Goal: Contribute content: Add original content to the website for others to see

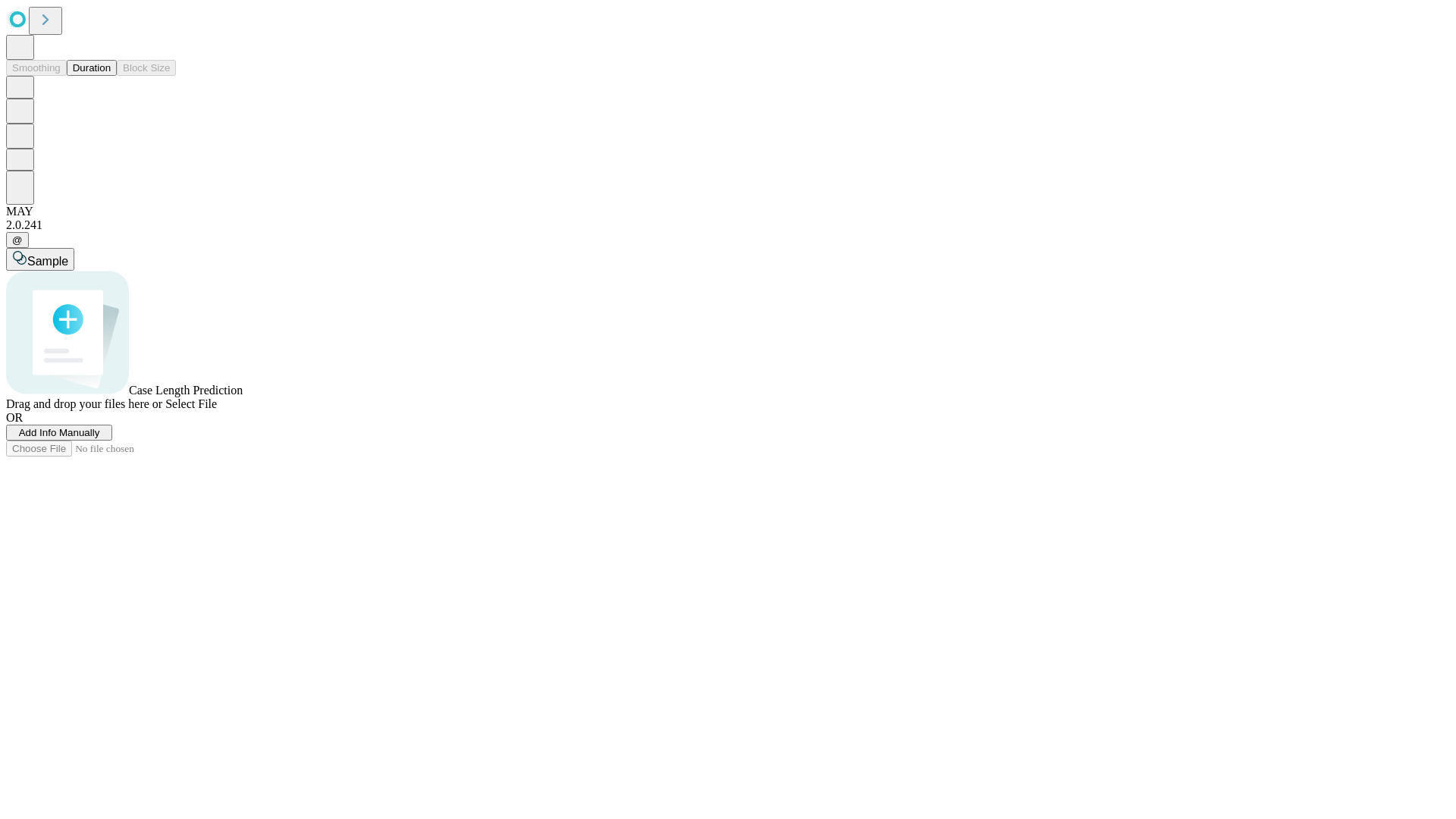
click at [100, 438] on span "Add Info Manually" at bounding box center [59, 433] width 81 height 12
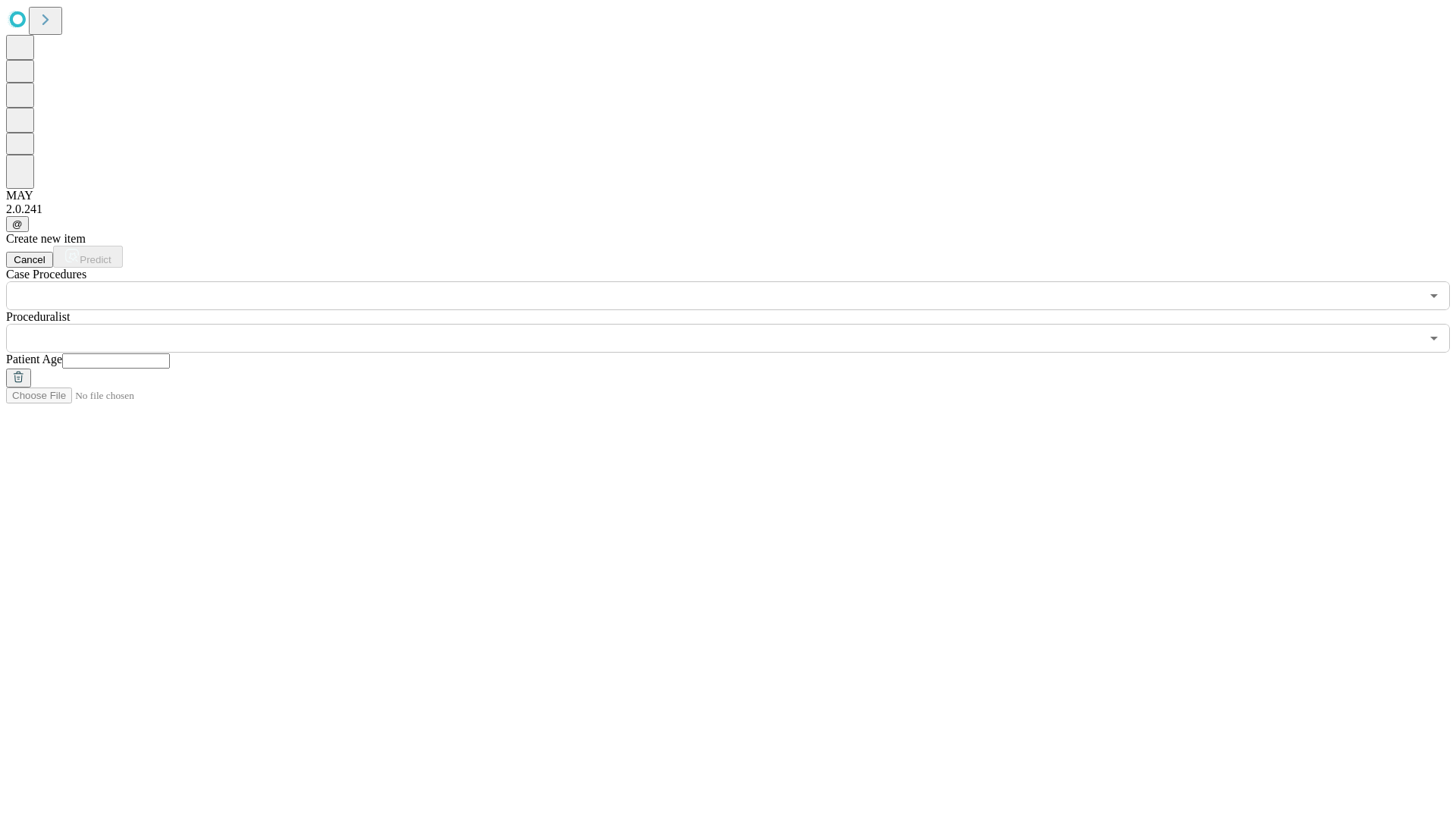
click at [170, 354] on input "text" at bounding box center [116, 361] width 108 height 15
type input "**"
click at [739, 324] on input "text" at bounding box center [713, 338] width 1415 height 29
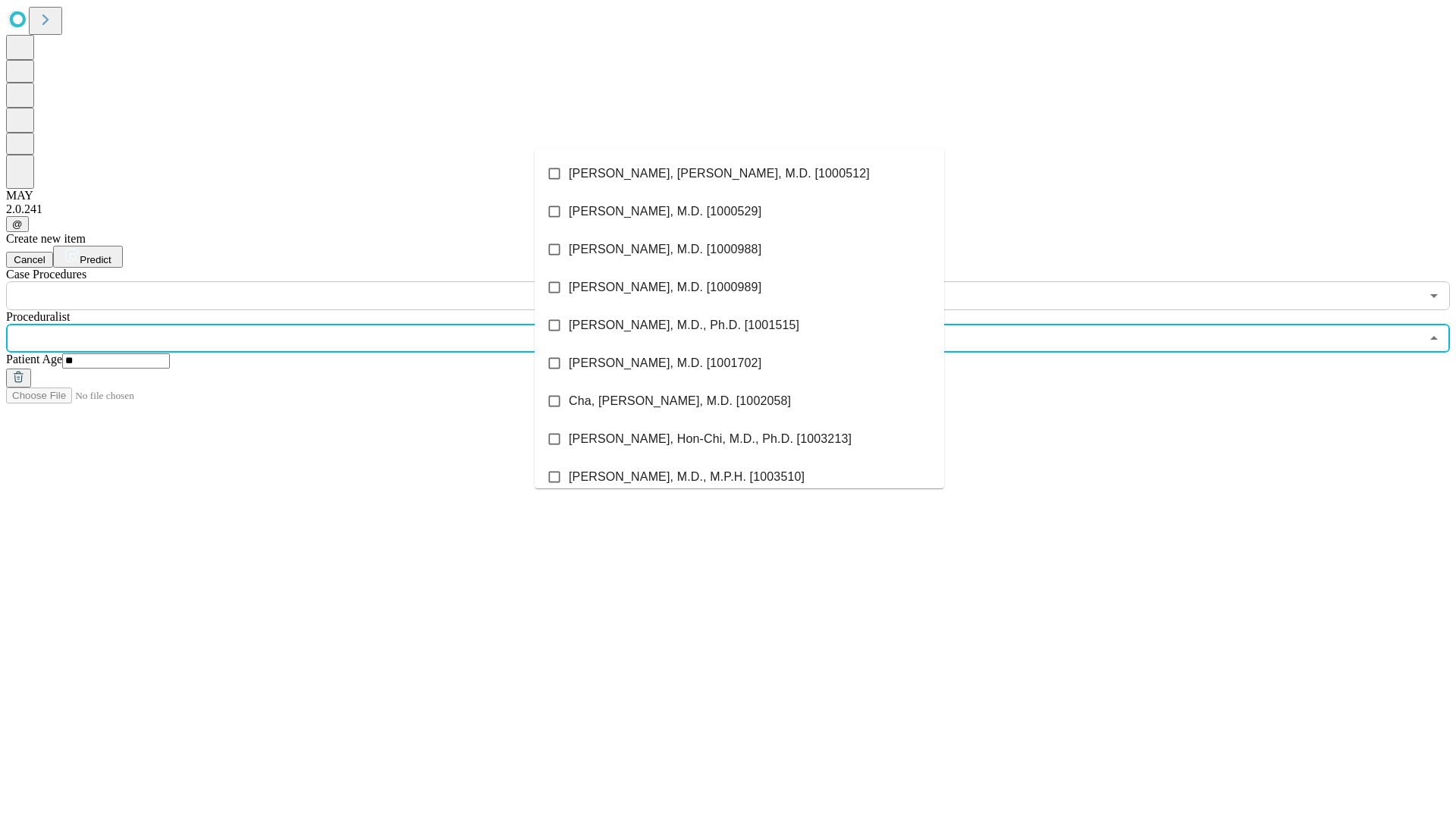
click at [740, 174] on li "[PERSON_NAME], [PERSON_NAME], M.D. [1000512]" at bounding box center [740, 174] width 410 height 38
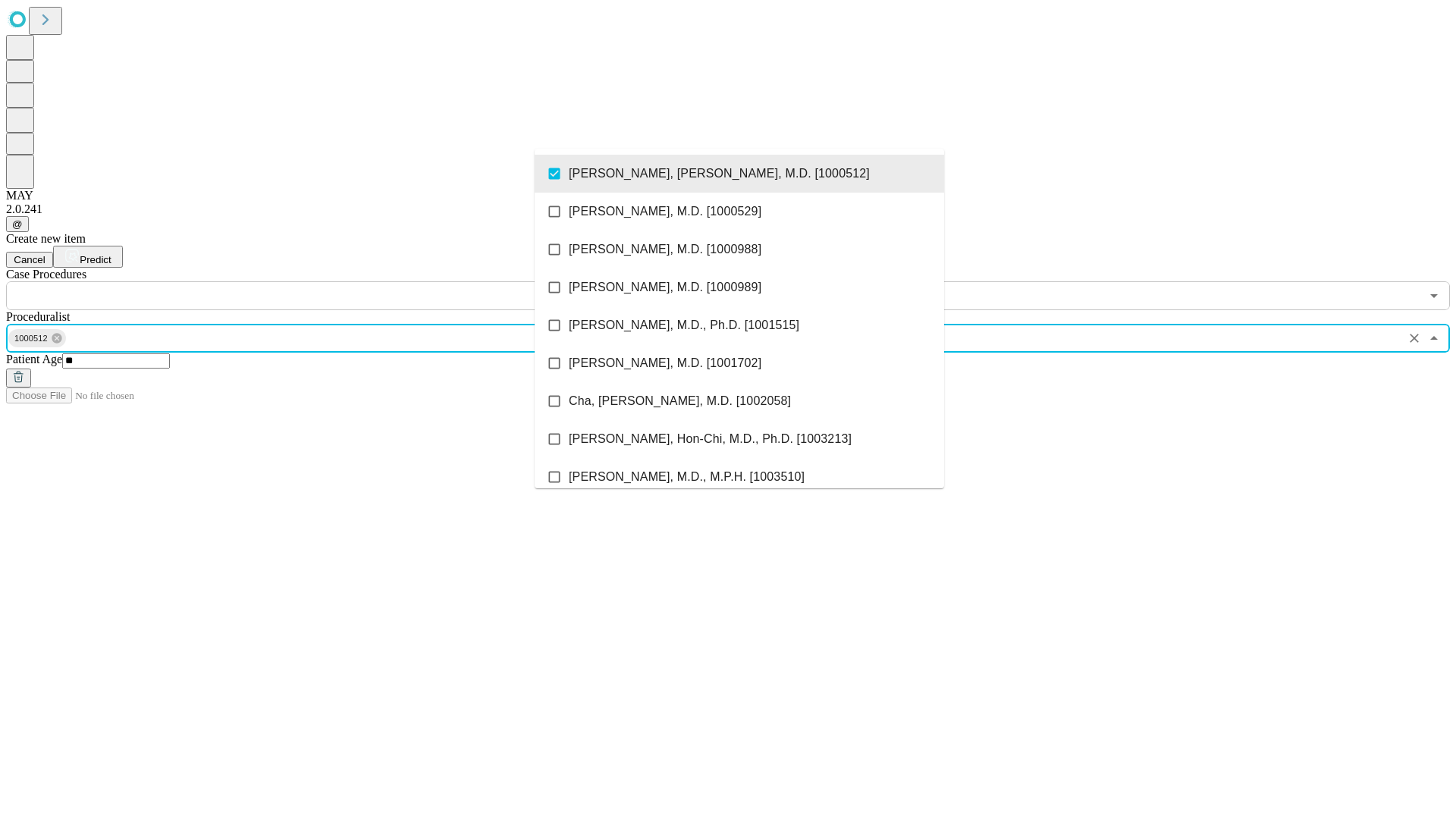
click at [318, 281] on input "text" at bounding box center [713, 295] width 1415 height 29
